Goal: Register for event/course

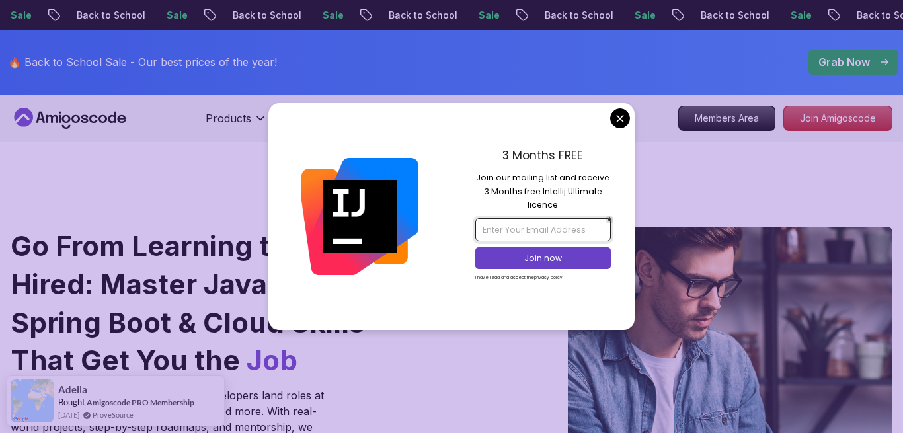
click at [532, 225] on input "email" at bounding box center [542, 229] width 135 height 22
type input "[EMAIL_ADDRESS][DOMAIN_NAME]"
click at [526, 256] on p "Join now" at bounding box center [544, 259] width 110 height 12
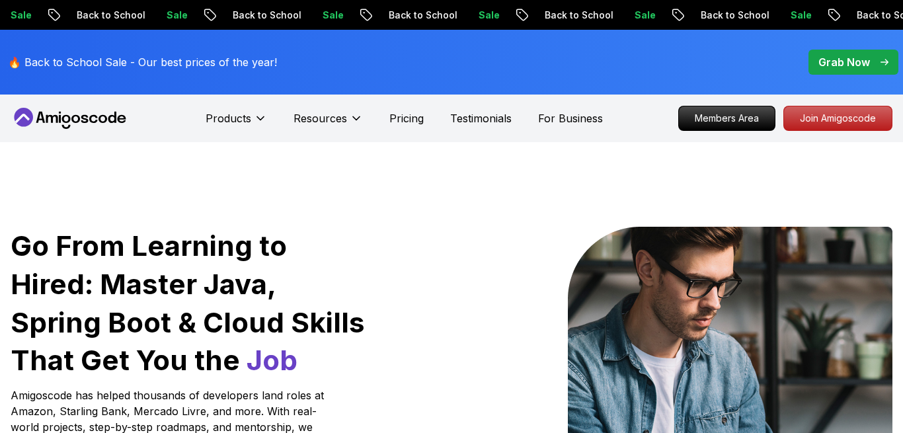
click at [416, 268] on div at bounding box center [413, 399] width 75 height 344
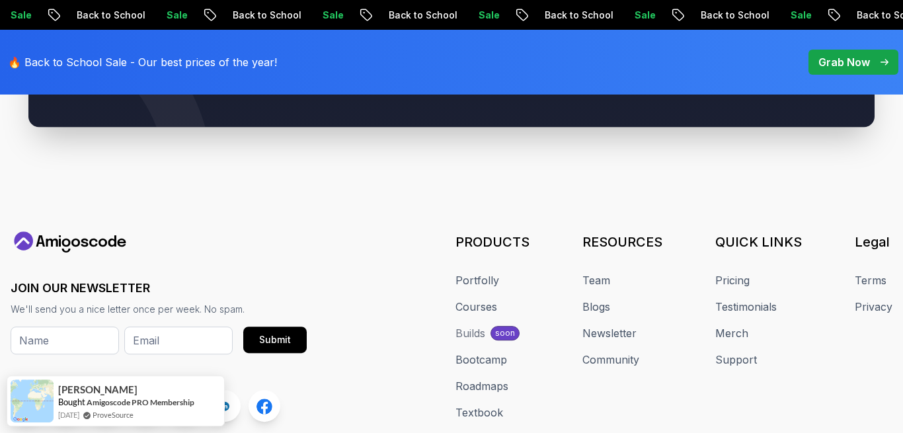
scroll to position [5201, 0]
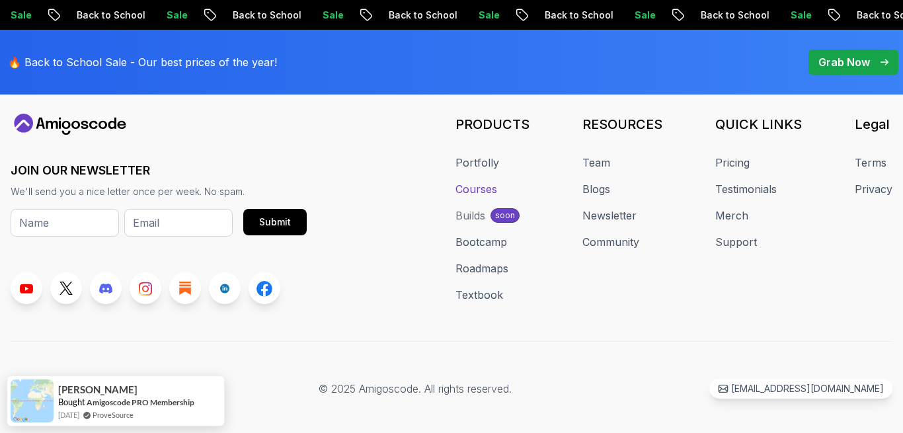
click at [490, 181] on link "Courses" at bounding box center [476, 189] width 42 height 16
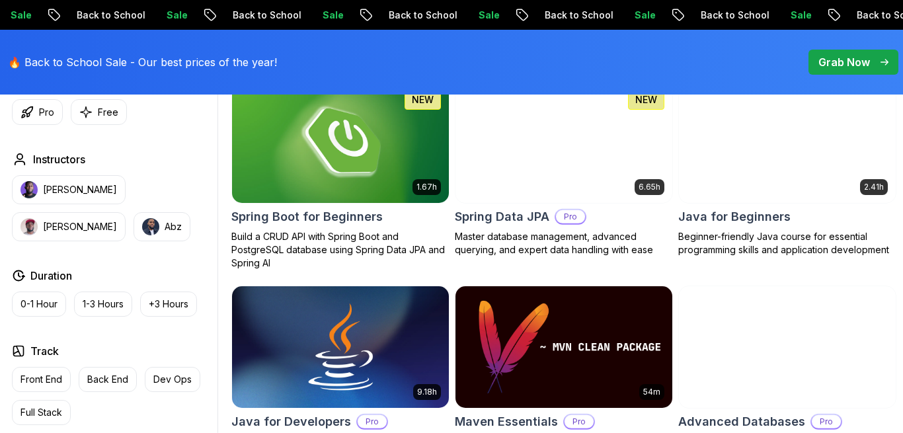
scroll to position [607, 0]
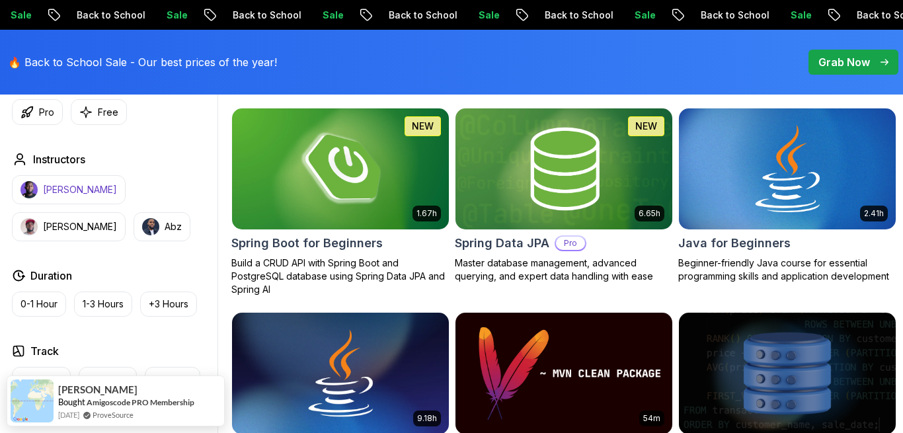
click at [58, 191] on p "[PERSON_NAME]" at bounding box center [80, 189] width 74 height 13
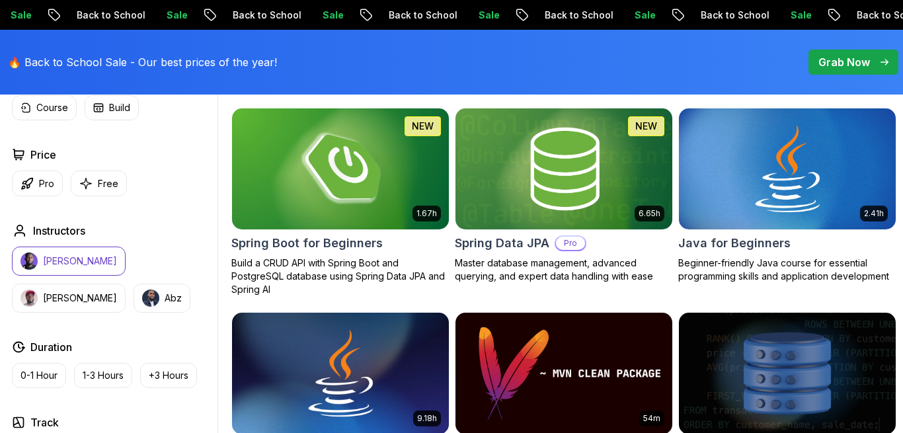
click at [67, 259] on p "[PERSON_NAME]" at bounding box center [80, 261] width 74 height 13
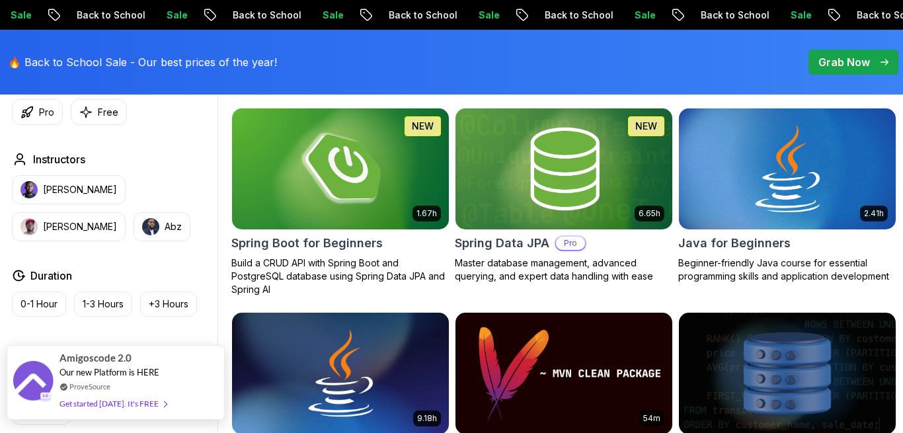
click at [116, 385] on div "ProveSource" at bounding box center [112, 386] width 107 height 11
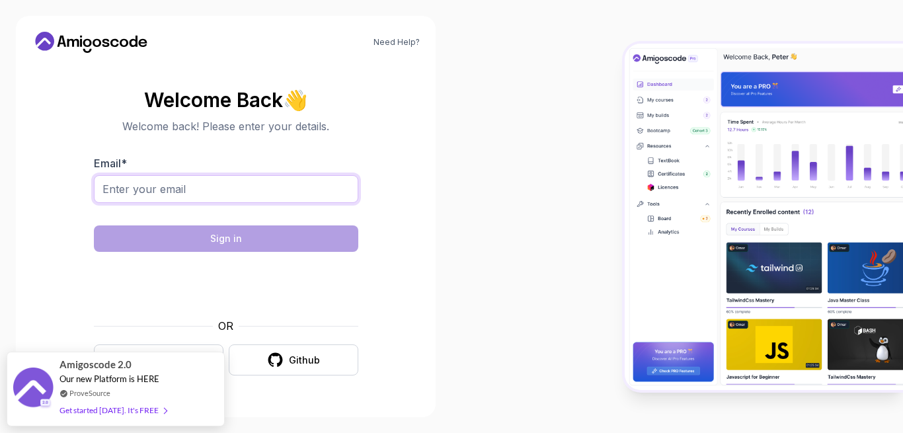
click at [194, 192] on input "Email *" at bounding box center [226, 189] width 264 height 28
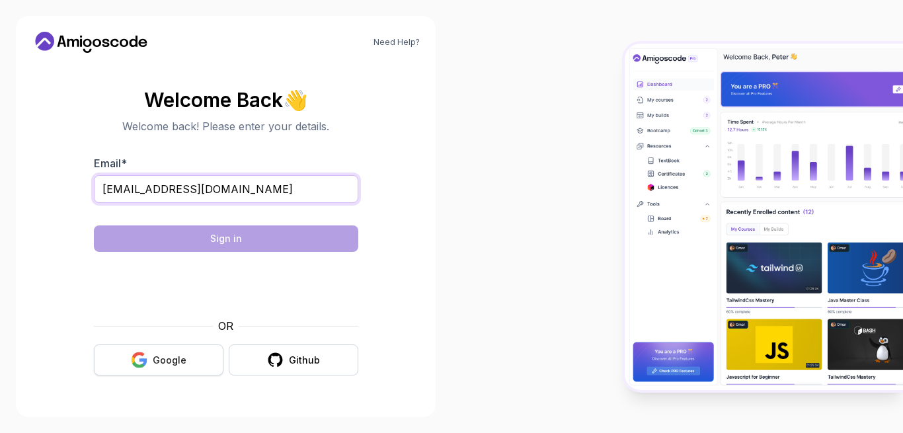
type input "gwillprivate@gmail.com"
click at [170, 360] on div "Google" at bounding box center [170, 360] width 34 height 13
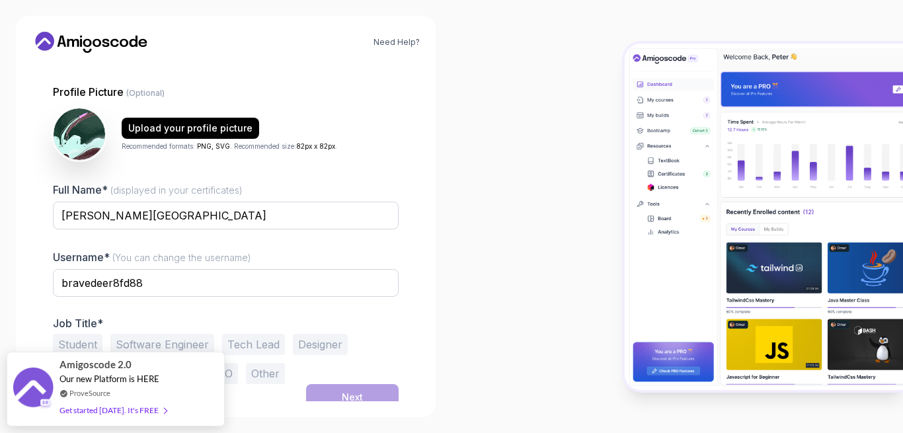
scroll to position [118, 0]
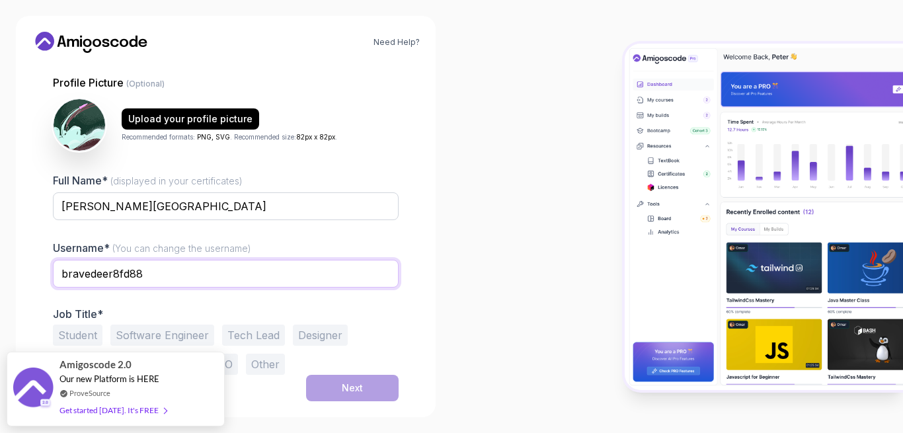
drag, startPoint x: 242, startPoint y: 274, endPoint x: 26, endPoint y: 256, distance: 216.8
click at [53, 260] on input "bravedeer8fd88" at bounding box center [226, 274] width 346 height 28
type input "Williams"
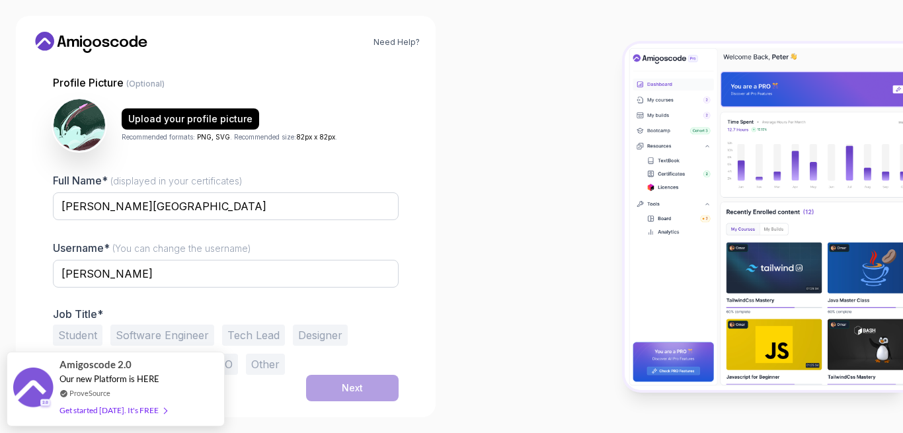
click at [487, 249] on div at bounding box center [678, 216] width 452 height 433
click at [73, 334] on button "Student" at bounding box center [78, 335] width 50 height 21
click at [315, 333] on button "Designer" at bounding box center [320, 335] width 55 height 21
click at [80, 337] on button "Student" at bounding box center [78, 335] width 50 height 21
click at [335, 386] on button "Next" at bounding box center [352, 388] width 93 height 26
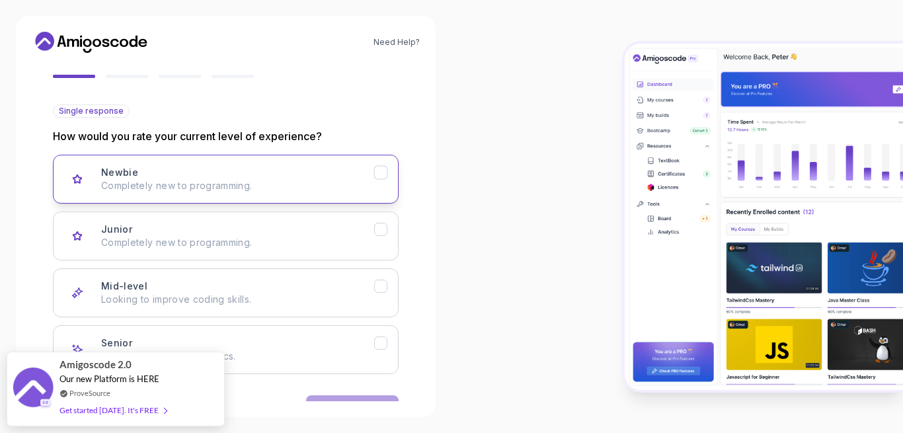
click at [380, 170] on icon "Newbie" at bounding box center [381, 173] width 13 height 13
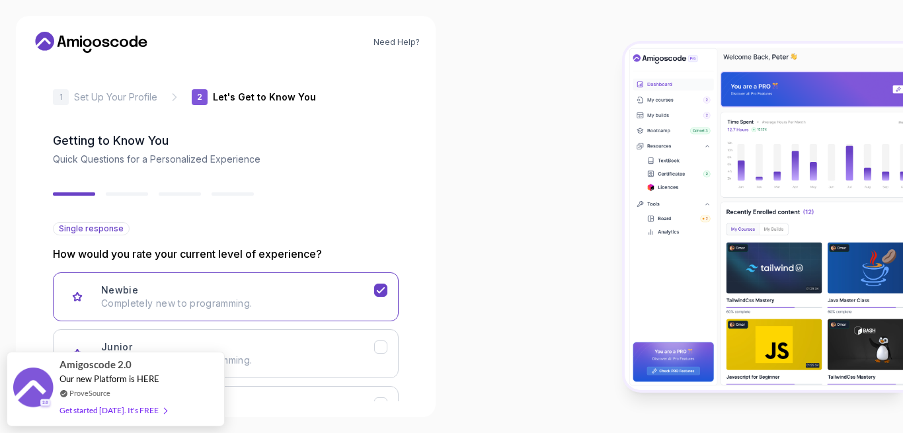
scroll to position [160, 0]
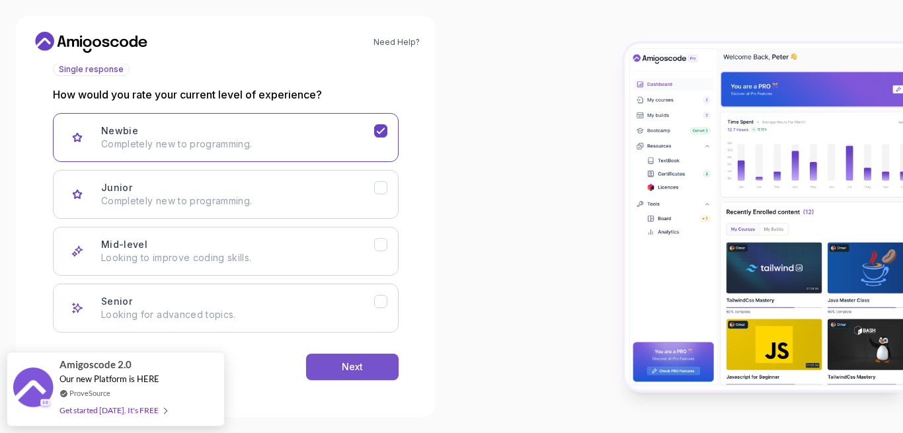
click at [356, 367] on div "Next" at bounding box center [352, 366] width 21 height 13
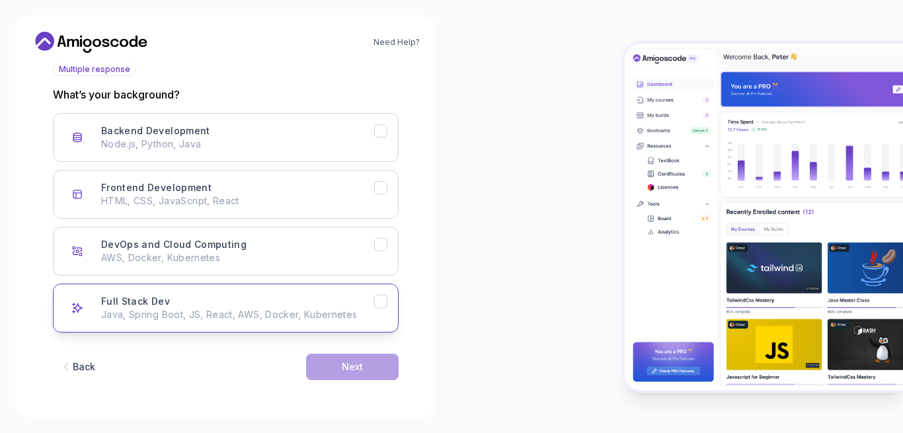
click at [374, 303] on div "Full Stack Dev Java, Spring Boot, JS, React, AWS, Docker, Kubernetes" at bounding box center [237, 308] width 273 height 26
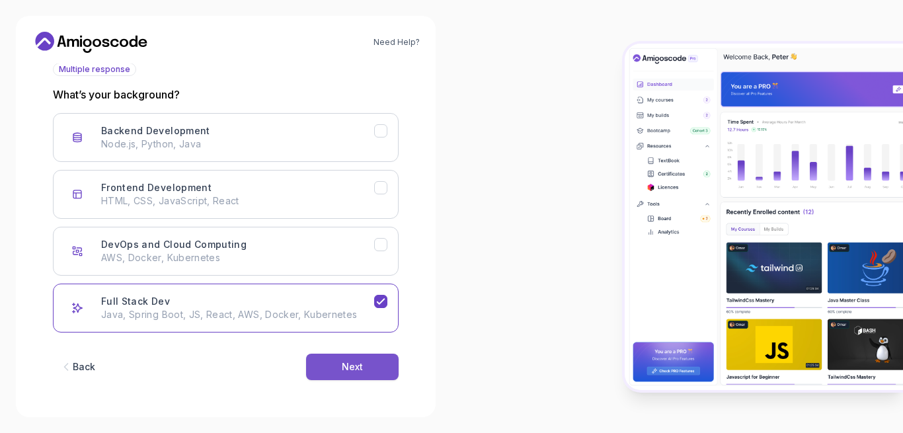
click at [375, 360] on button "Next" at bounding box center [352, 367] width 93 height 26
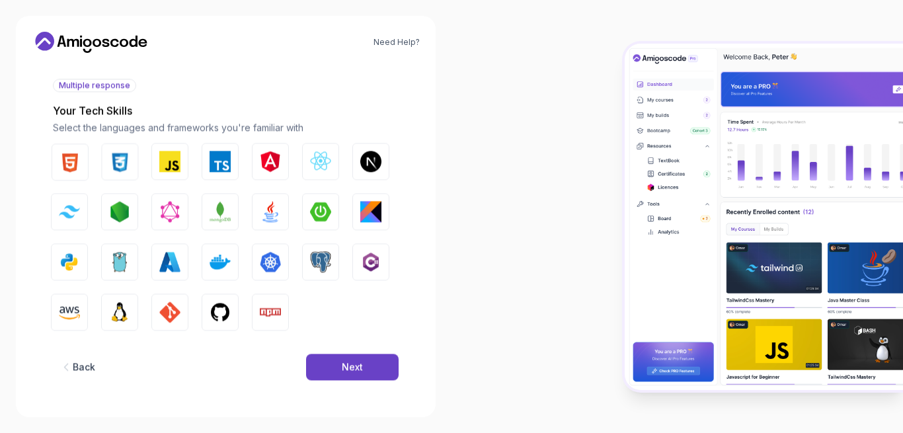
scroll to position [144, 0]
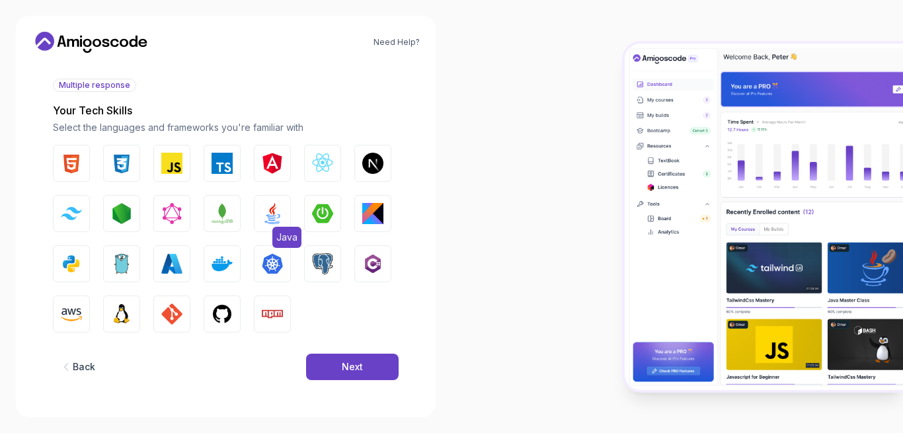
click at [268, 212] on img "button" at bounding box center [272, 213] width 21 height 21
click at [321, 255] on img "button" at bounding box center [322, 263] width 21 height 21
click at [124, 310] on img "button" at bounding box center [121, 313] width 21 height 21
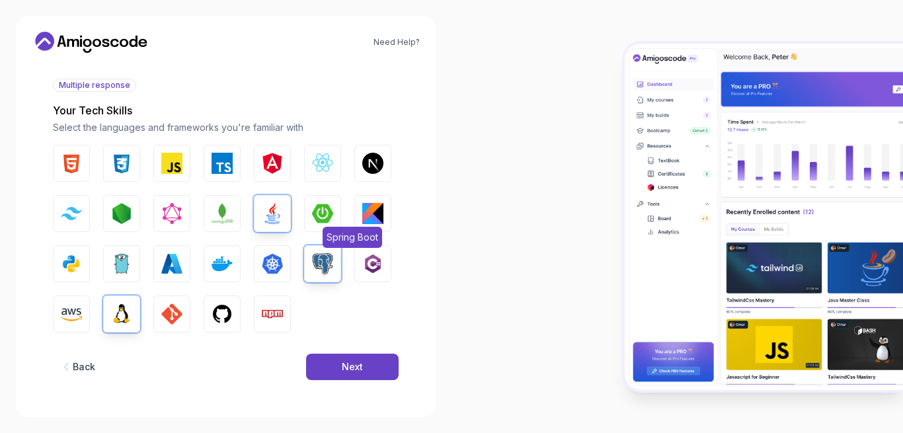
click at [311, 212] on button "Spring Boot" at bounding box center [322, 213] width 37 height 37
click at [70, 161] on img "button" at bounding box center [71, 163] width 21 height 21
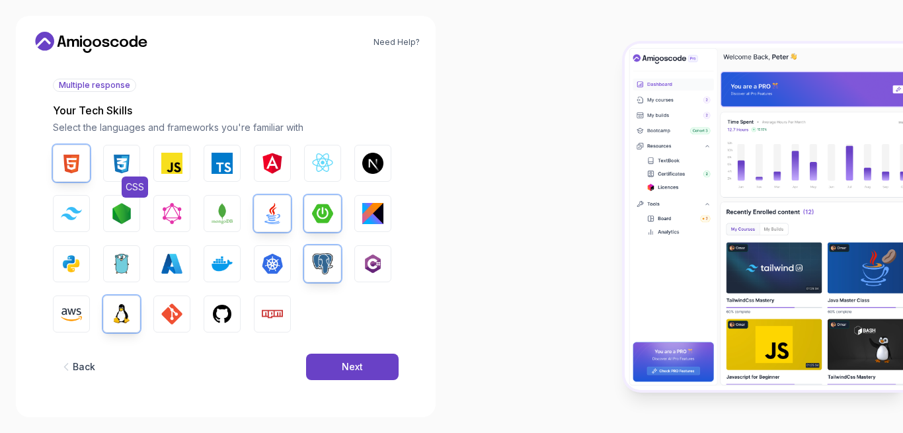
click at [117, 162] on img "button" at bounding box center [121, 163] width 21 height 21
click at [340, 366] on button "Next" at bounding box center [352, 367] width 93 height 26
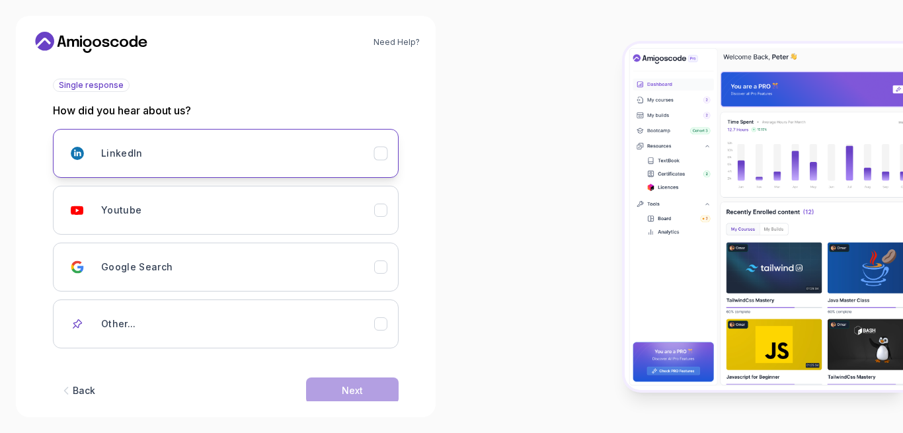
click at [163, 149] on div "LinkedIn" at bounding box center [237, 153] width 273 height 26
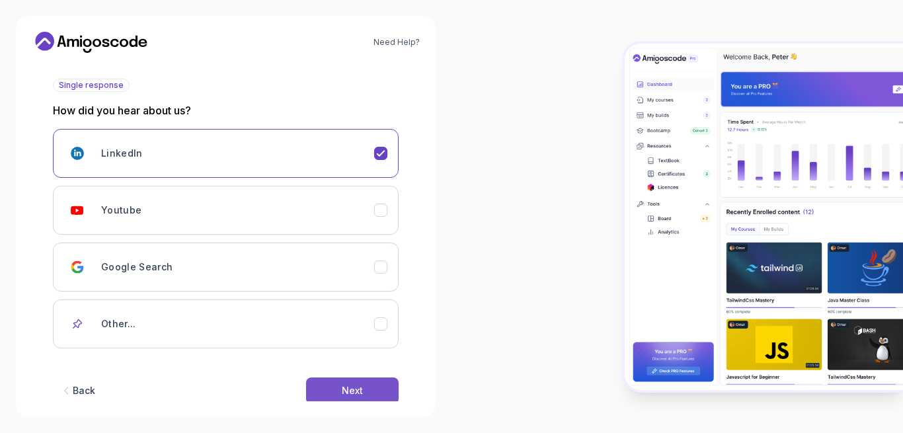
click at [343, 387] on div "Next" at bounding box center [352, 390] width 21 height 13
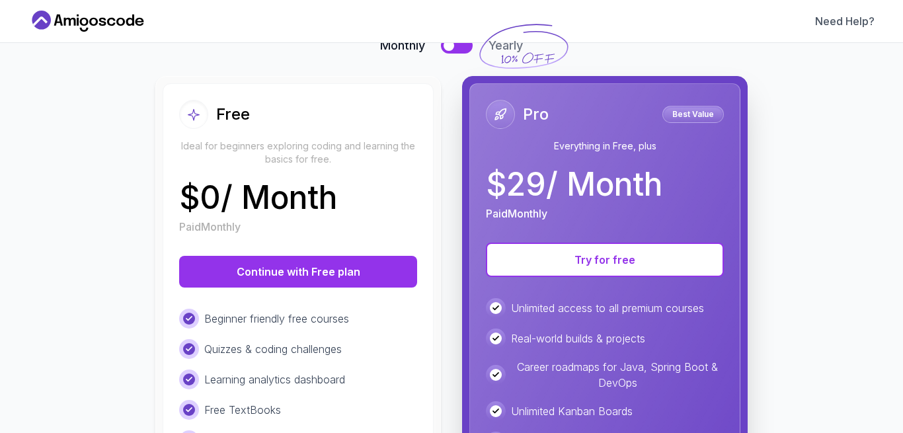
scroll to position [238, 0]
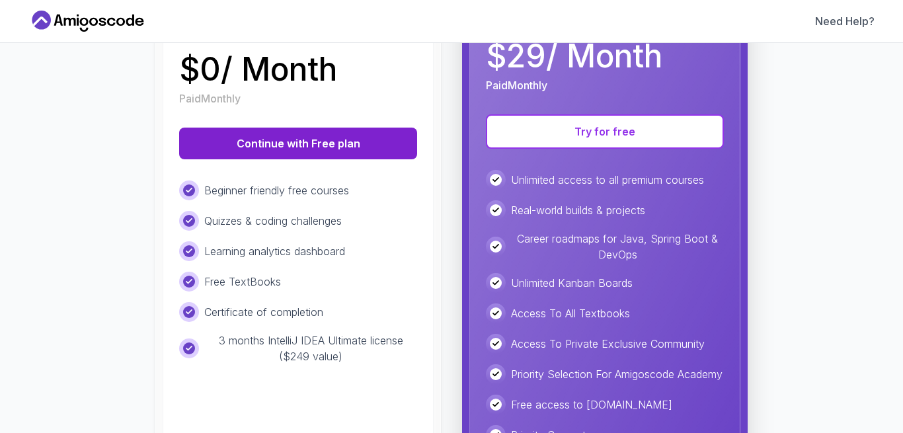
click at [291, 149] on button "Continue with Free plan" at bounding box center [298, 144] width 238 height 32
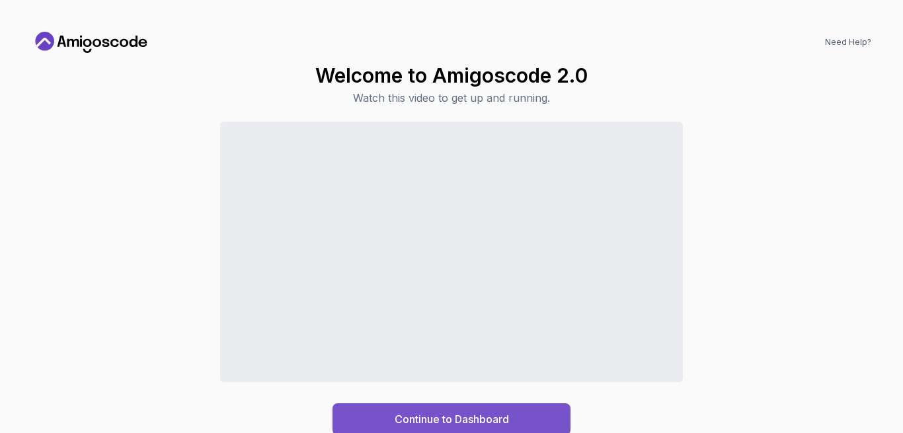
click at [511, 418] on button "Continue to Dashboard" at bounding box center [452, 419] width 238 height 32
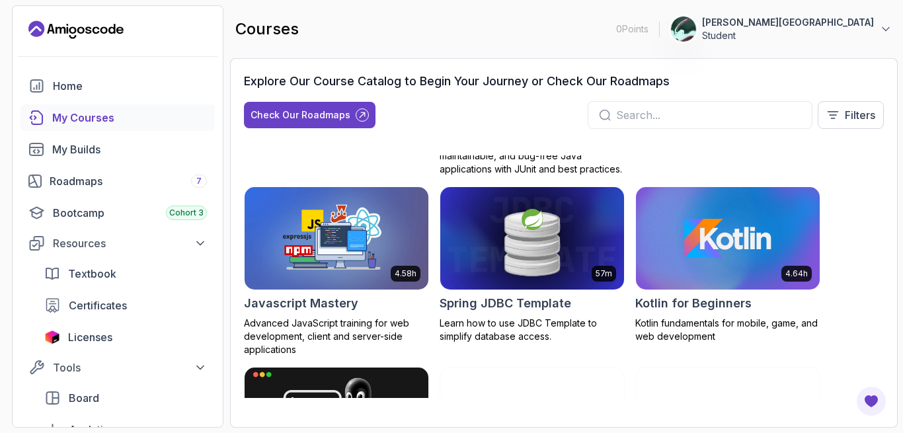
scroll to position [1686, 0]
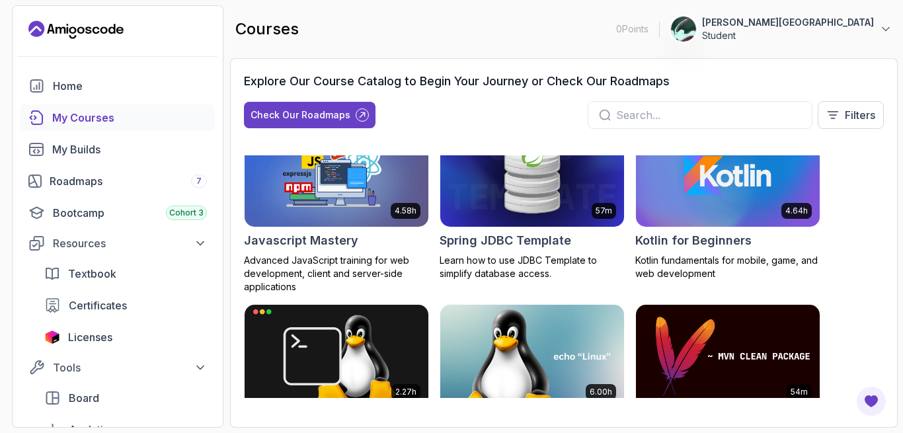
click at [641, 104] on div at bounding box center [700, 115] width 225 height 28
click at [633, 115] on input "text" at bounding box center [708, 115] width 185 height 16
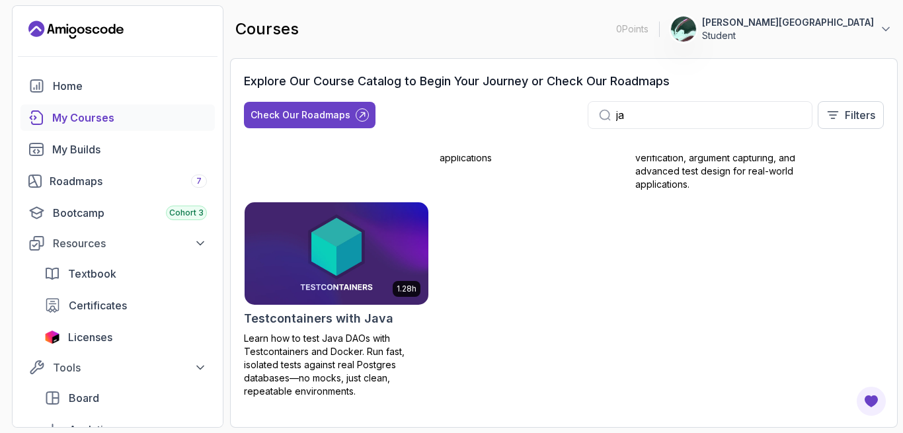
scroll to position [937, 0]
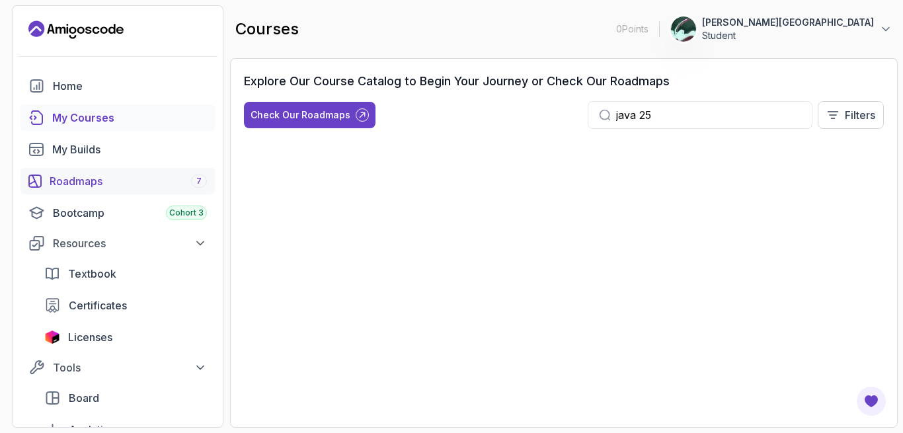
type input "java 25"
click at [79, 179] on div "Roadmaps 7" at bounding box center [128, 181] width 157 height 16
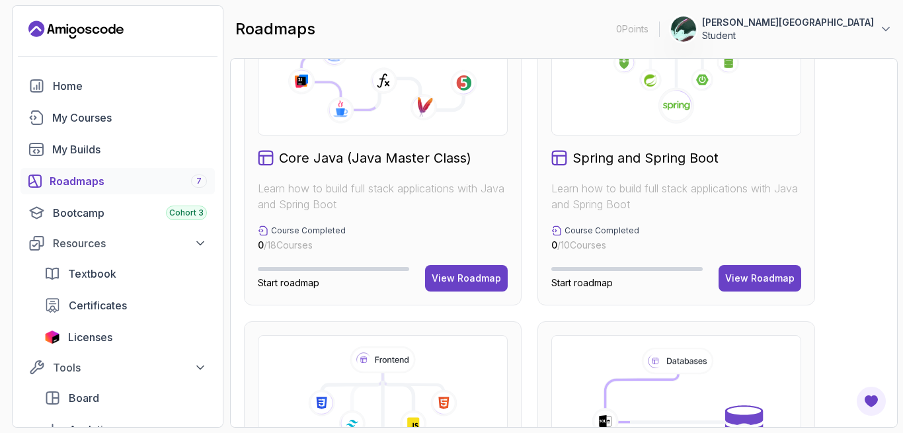
scroll to position [335, 0]
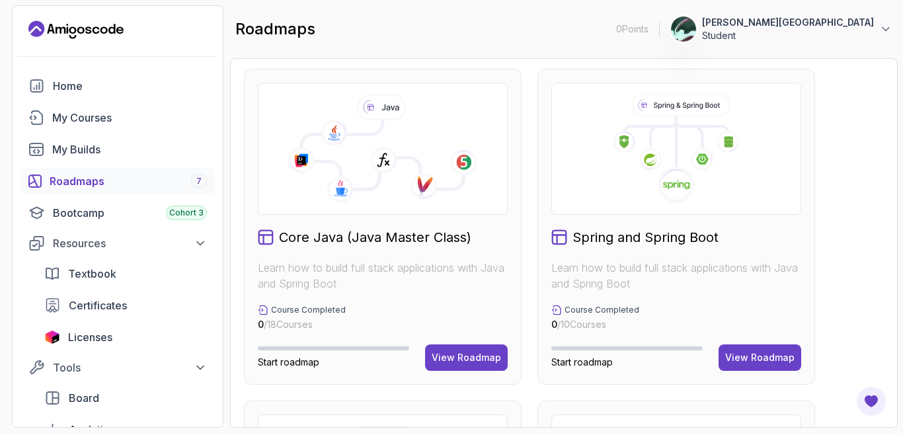
click at [635, 239] on h2 "Spring and Spring Boot" at bounding box center [645, 237] width 146 height 19
click at [767, 358] on div "View Roadmap" at bounding box center [759, 357] width 69 height 13
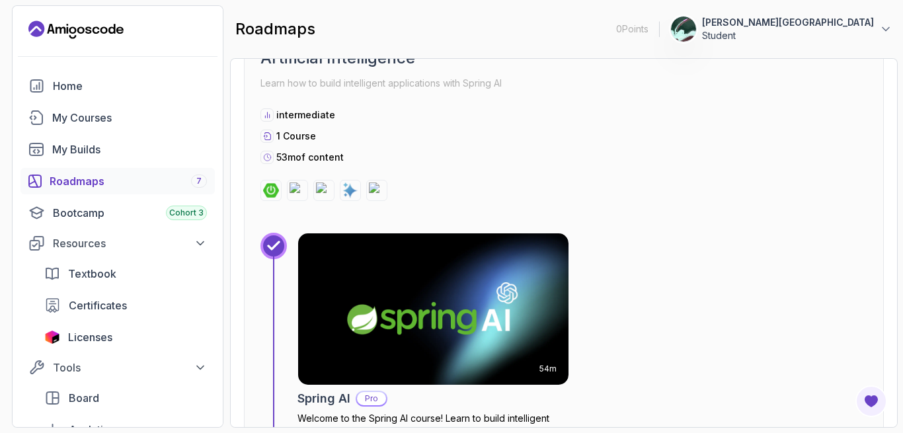
scroll to position [2246, 0]
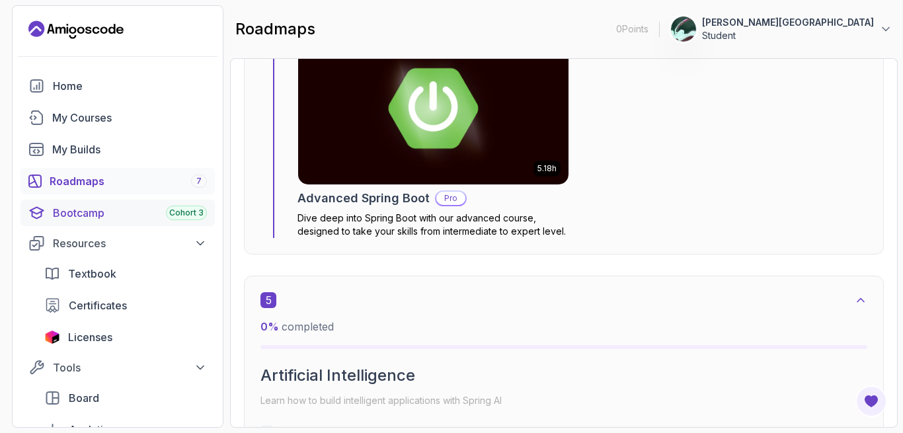
click at [108, 214] on div "Bootcamp Cohort 3" at bounding box center [130, 213] width 154 height 16
